Goal: Task Accomplishment & Management: Complete application form

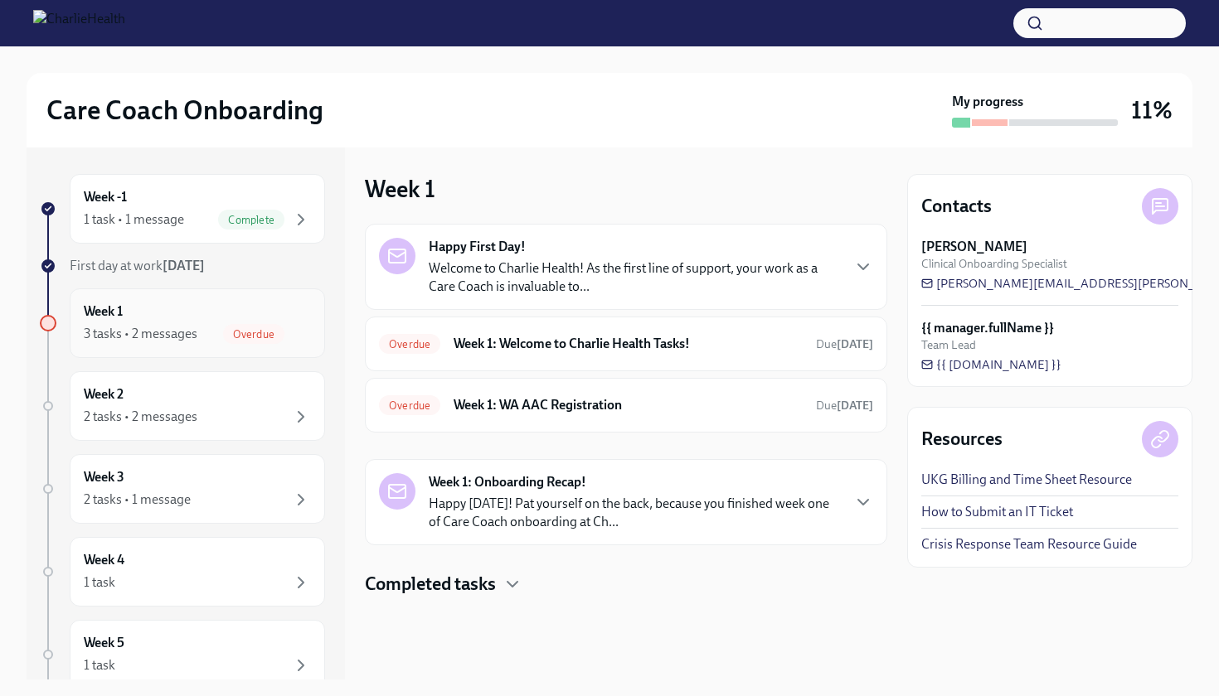
click at [220, 313] on div "Week 1 3 tasks • 2 messages Overdue" at bounding box center [197, 323] width 227 height 41
click at [562, 398] on h6 "Week 1: WA AAC Registration" at bounding box center [628, 405] width 349 height 18
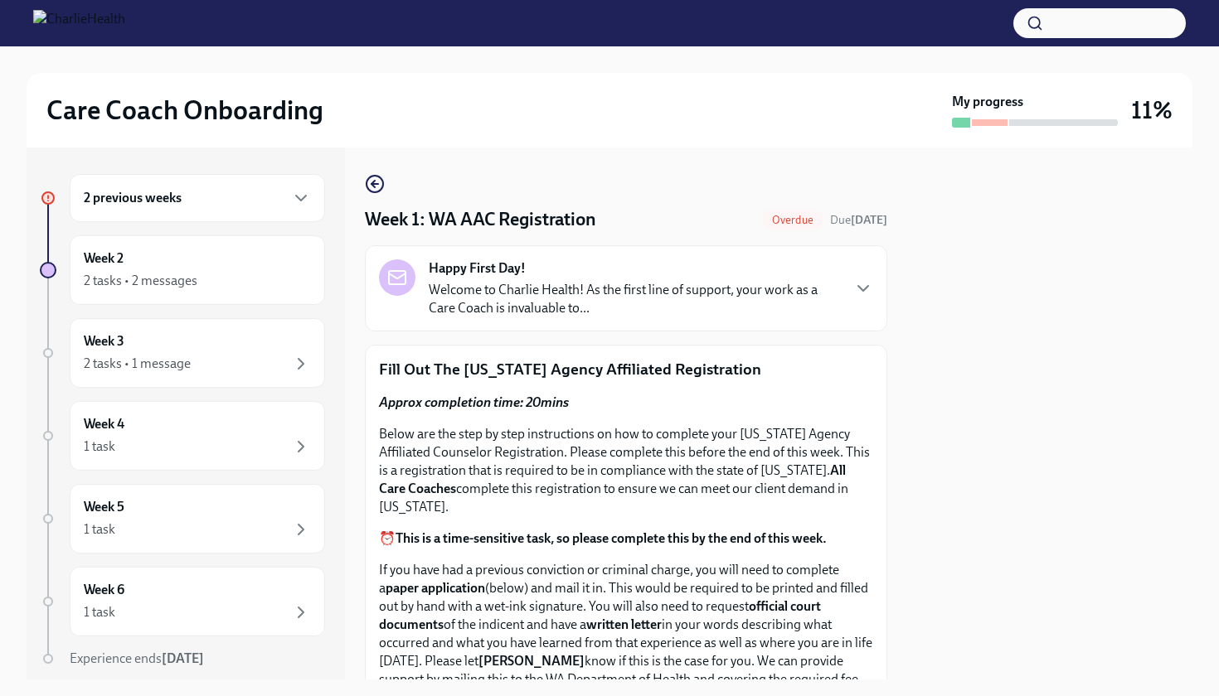
click at [1118, 420] on div at bounding box center [1049, 414] width 285 height 532
click at [950, 428] on div at bounding box center [1049, 414] width 285 height 532
click at [1062, 434] on div at bounding box center [1049, 414] width 285 height 532
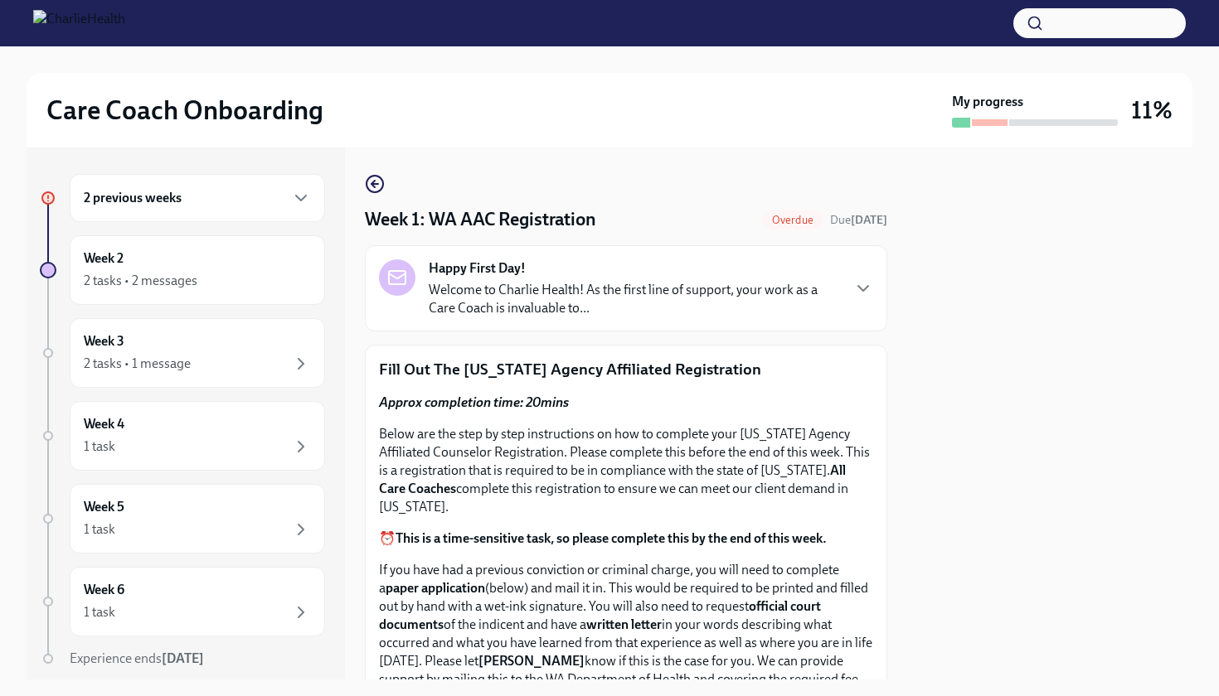
click at [1105, 246] on div at bounding box center [1049, 414] width 285 height 532
click at [506, 298] on p "Welcome to Charlie Health! As the first line of support, your work as a Care Co…" at bounding box center [634, 299] width 411 height 36
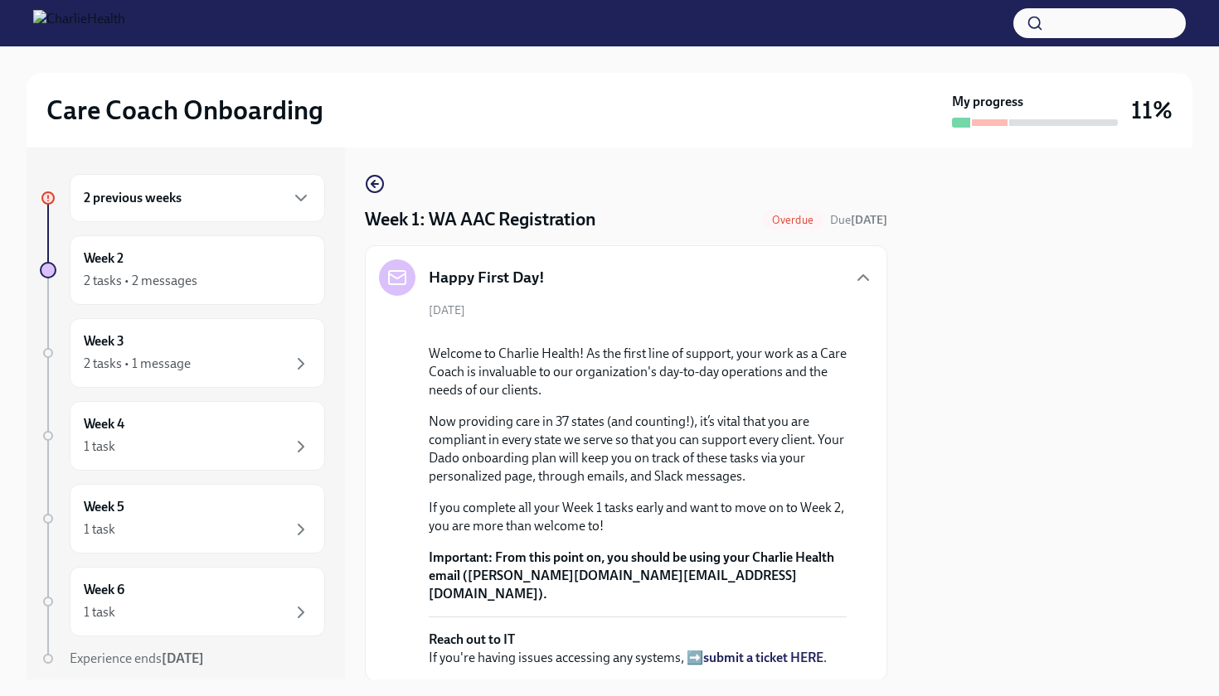
click at [992, 286] on div at bounding box center [1049, 414] width 285 height 532
click at [1099, 300] on div at bounding box center [1049, 414] width 285 height 532
click at [1006, 260] on div at bounding box center [1049, 414] width 285 height 532
click at [186, 201] on div "2 previous weeks" at bounding box center [197, 198] width 227 height 20
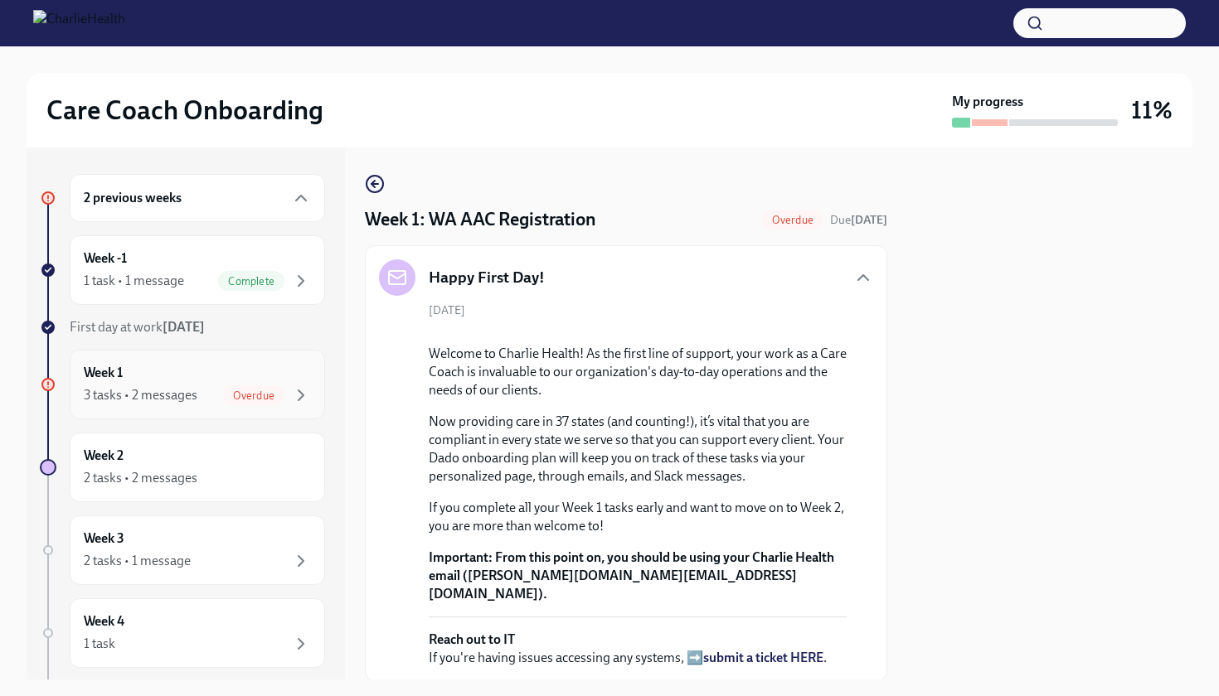
click at [231, 381] on div "Week 1 3 tasks • 2 messages Overdue" at bounding box center [197, 384] width 227 height 41
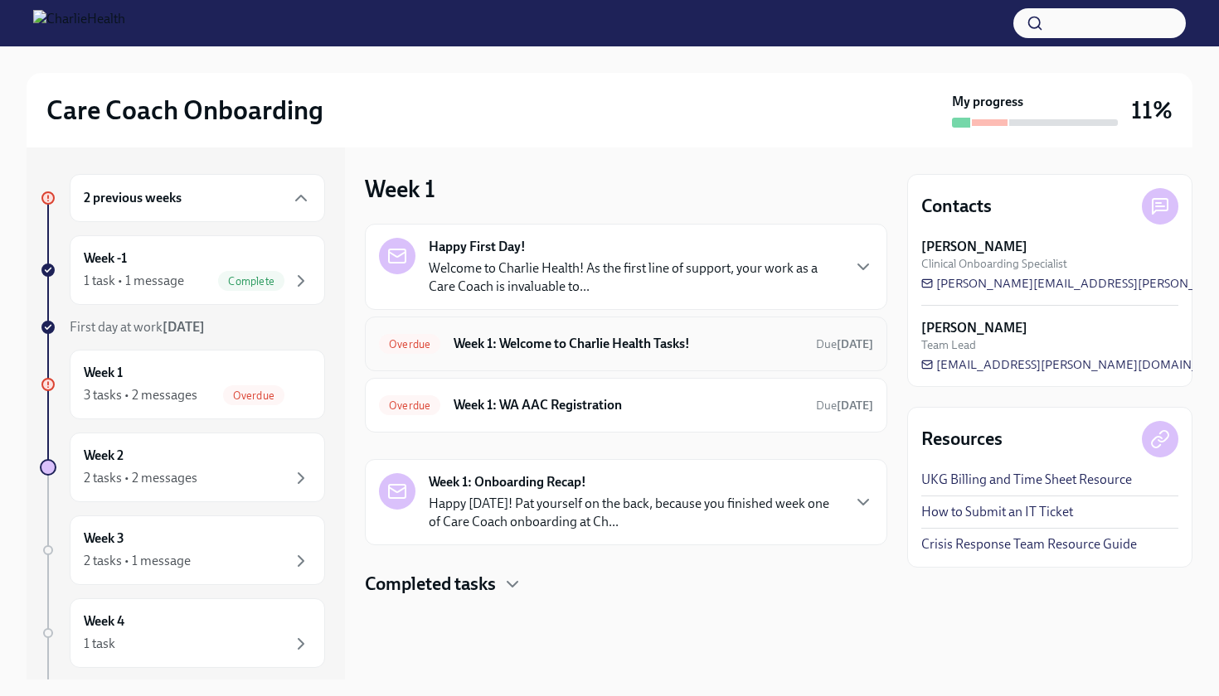
click at [561, 338] on h6 "Week 1: Welcome to Charlie Health Tasks!" at bounding box center [628, 344] width 349 height 18
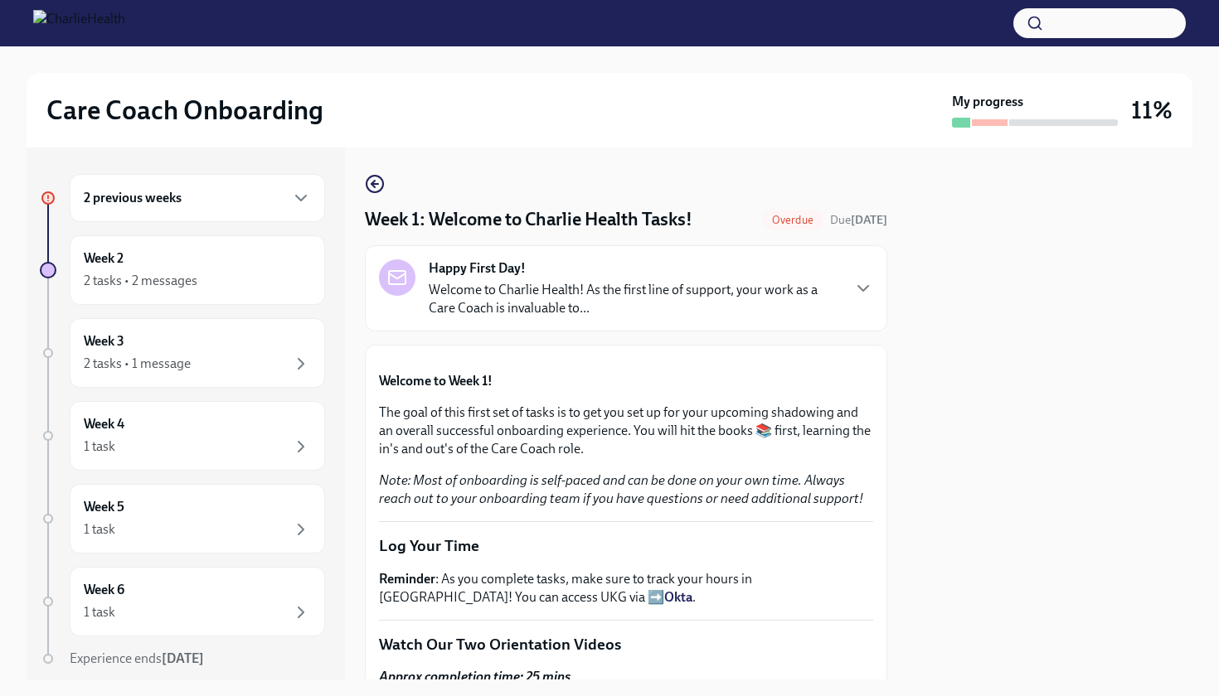
click at [987, 315] on div at bounding box center [1049, 414] width 285 height 532
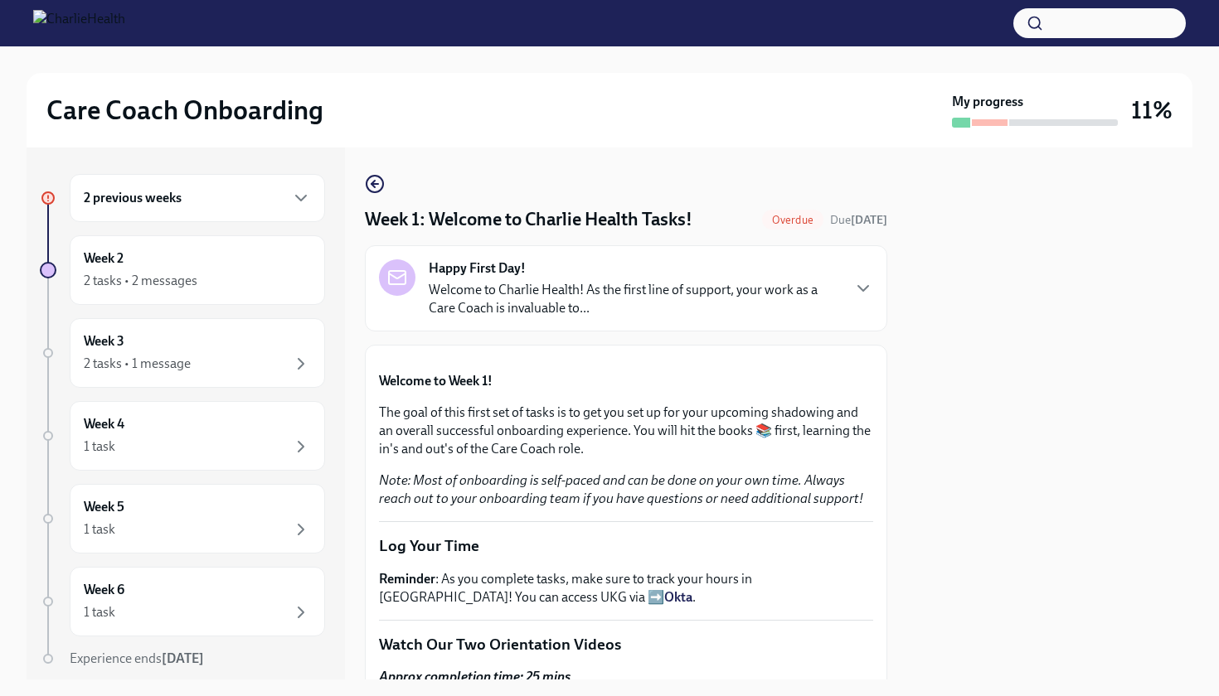
click at [987, 315] on div at bounding box center [1049, 414] width 285 height 532
click at [872, 284] on icon "button" at bounding box center [863, 289] width 20 height 20
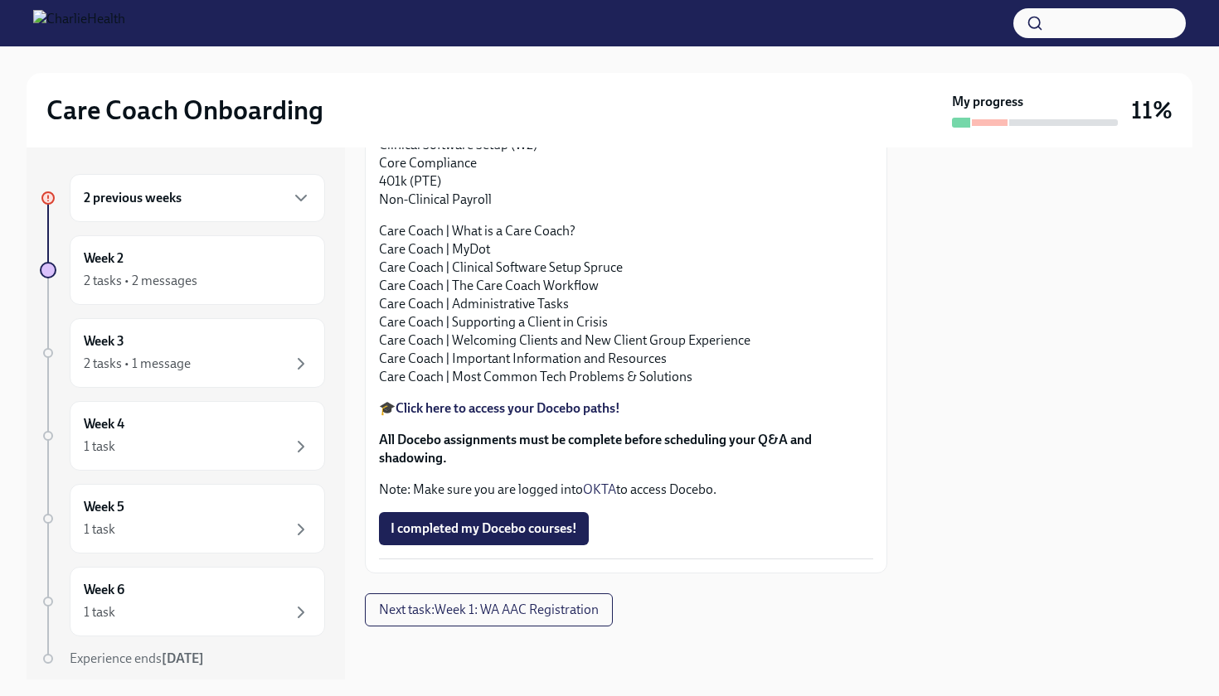
scroll to position [2335, 0]
click at [506, 607] on span "Next task : Week 1: WA AAC Registration" at bounding box center [489, 610] width 220 height 17
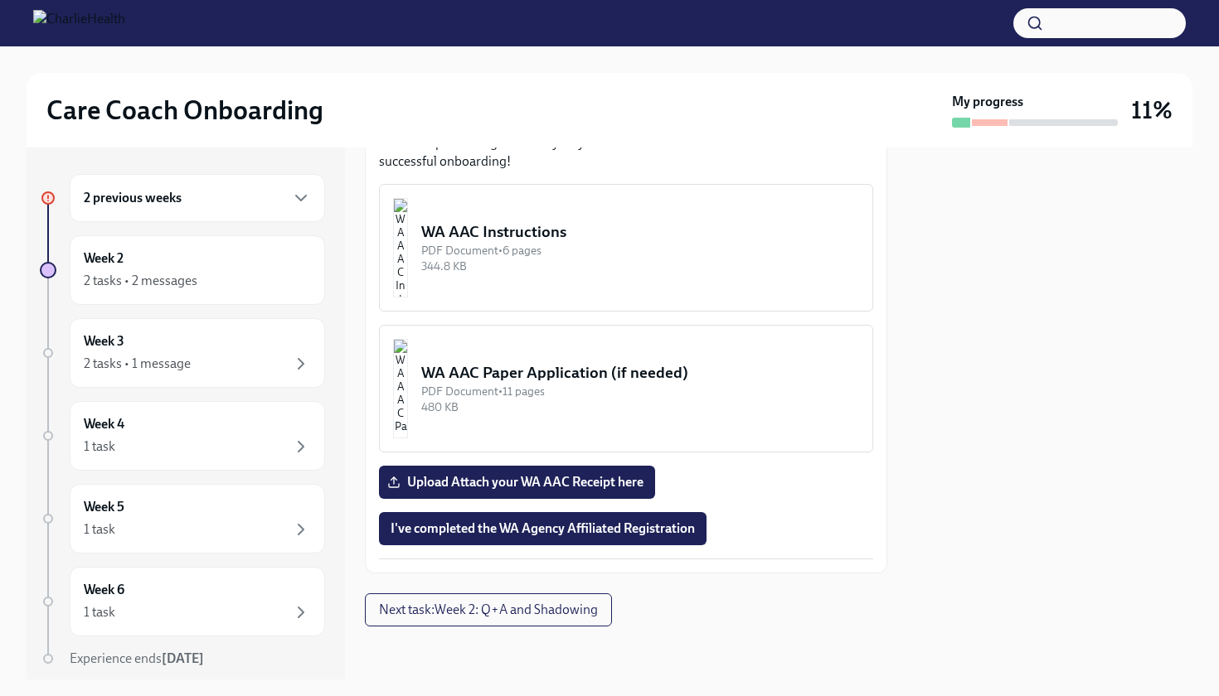
scroll to position [1552, 0]
click at [508, 534] on span "I've completed the WA Agency Affiliated Registration" at bounding box center [543, 529] width 304 height 17
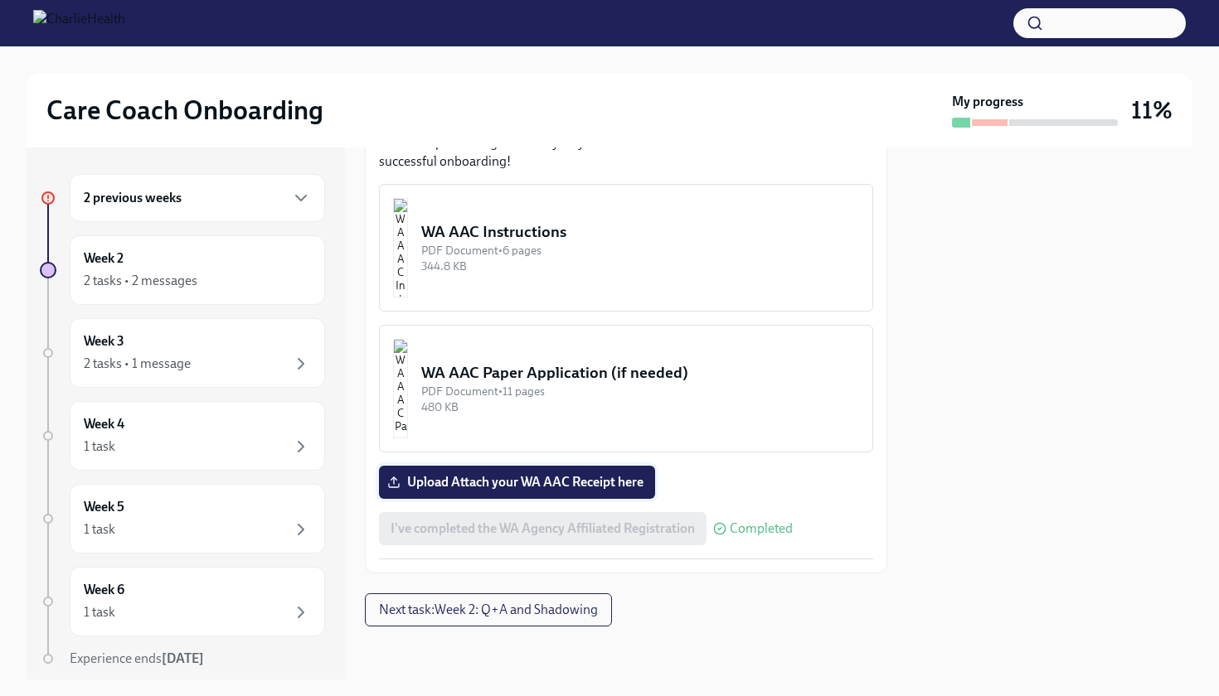
click at [532, 488] on span "Upload Attach your WA AAC Receipt here" at bounding box center [517, 482] width 253 height 17
click at [0, 0] on input "Upload Attach your WA AAC Receipt here" at bounding box center [0, 0] width 0 height 0
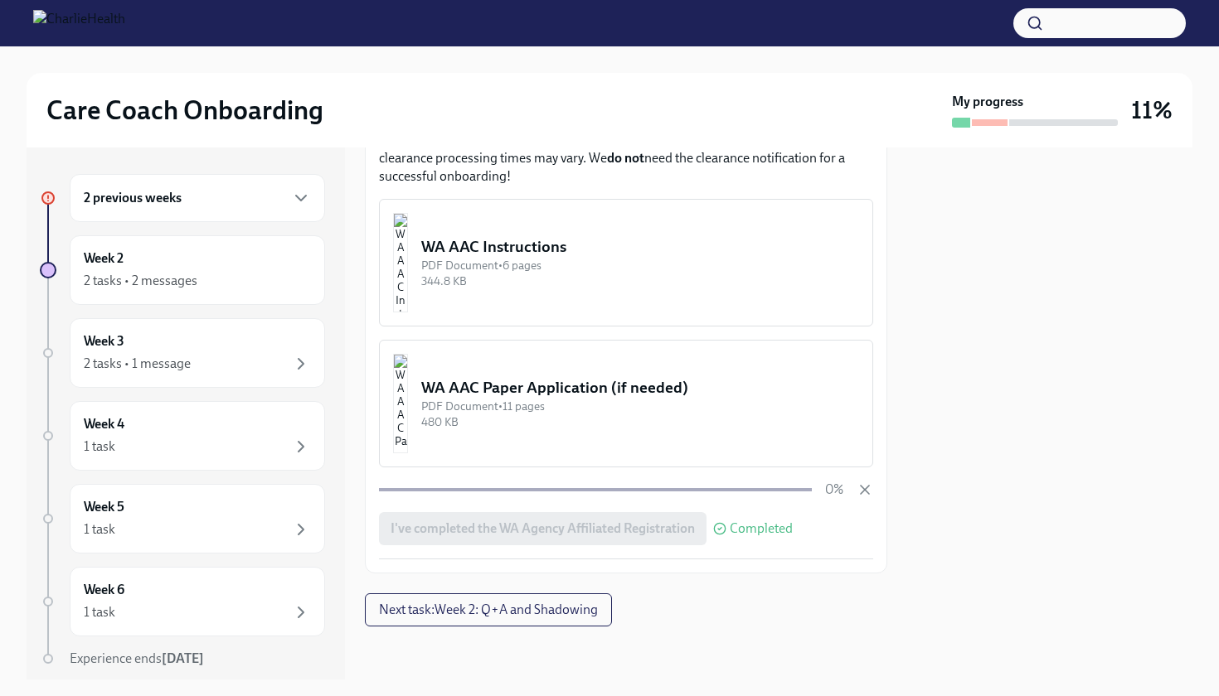
scroll to position [1537, 0]
click at [213, 203] on div "2 previous weeks" at bounding box center [197, 198] width 227 height 20
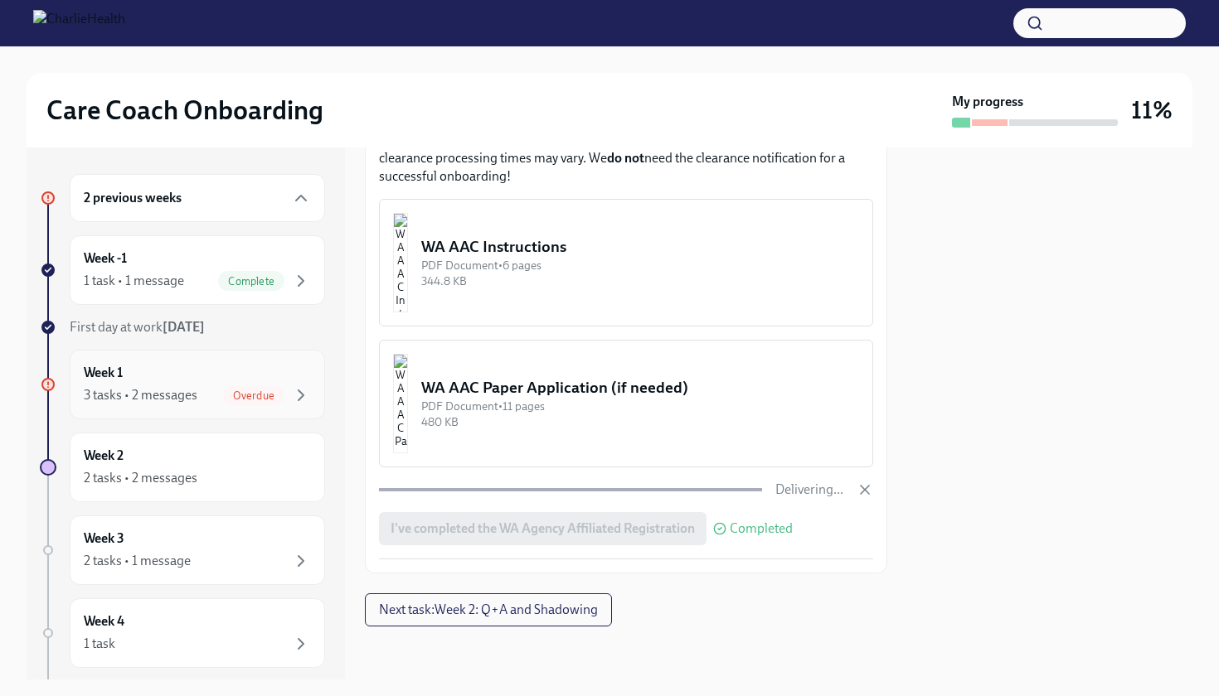
click at [211, 386] on div "3 tasks • 2 messages Overdue" at bounding box center [197, 396] width 227 height 20
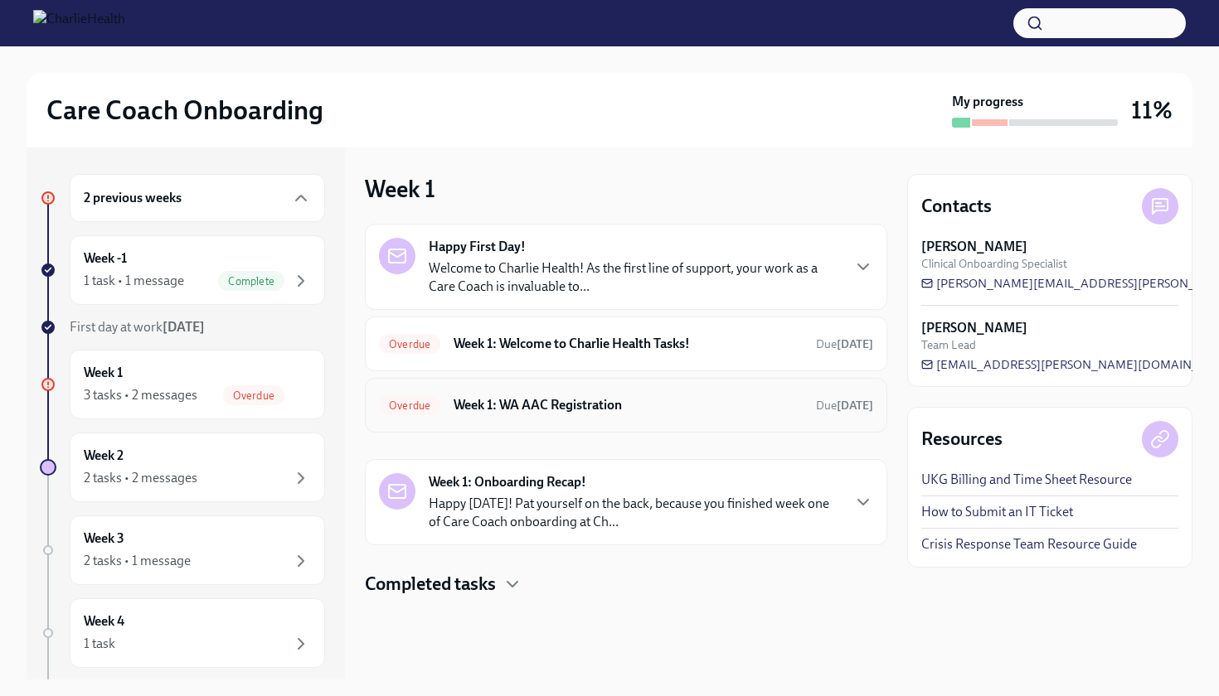
click at [530, 408] on h6 "Week 1: WA AAC Registration" at bounding box center [628, 405] width 349 height 18
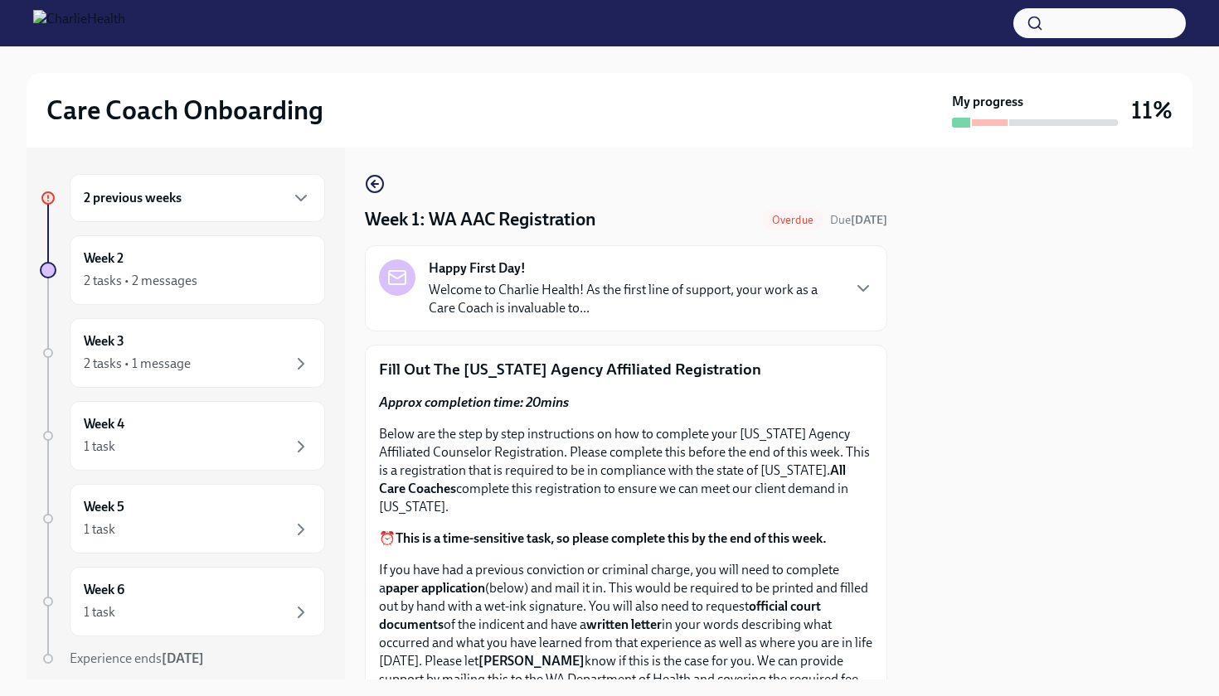
click at [224, 199] on div "2 previous weeks" at bounding box center [197, 198] width 227 height 20
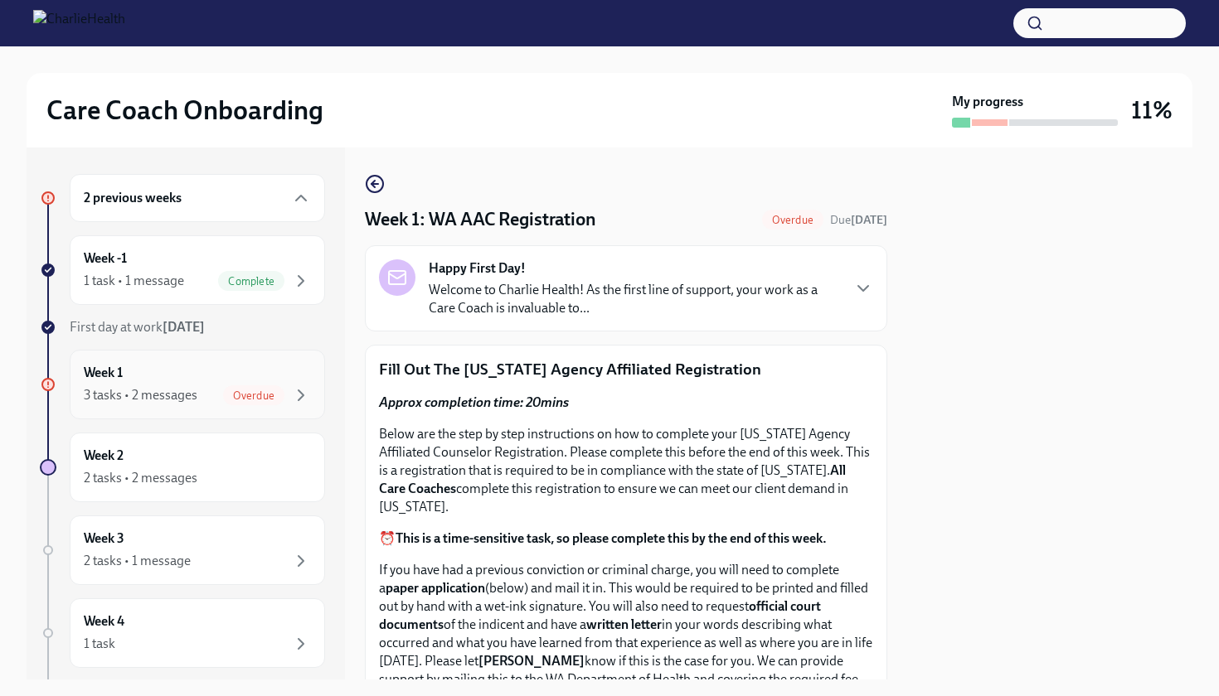
click at [234, 391] on span "Overdue" at bounding box center [253, 396] width 61 height 12
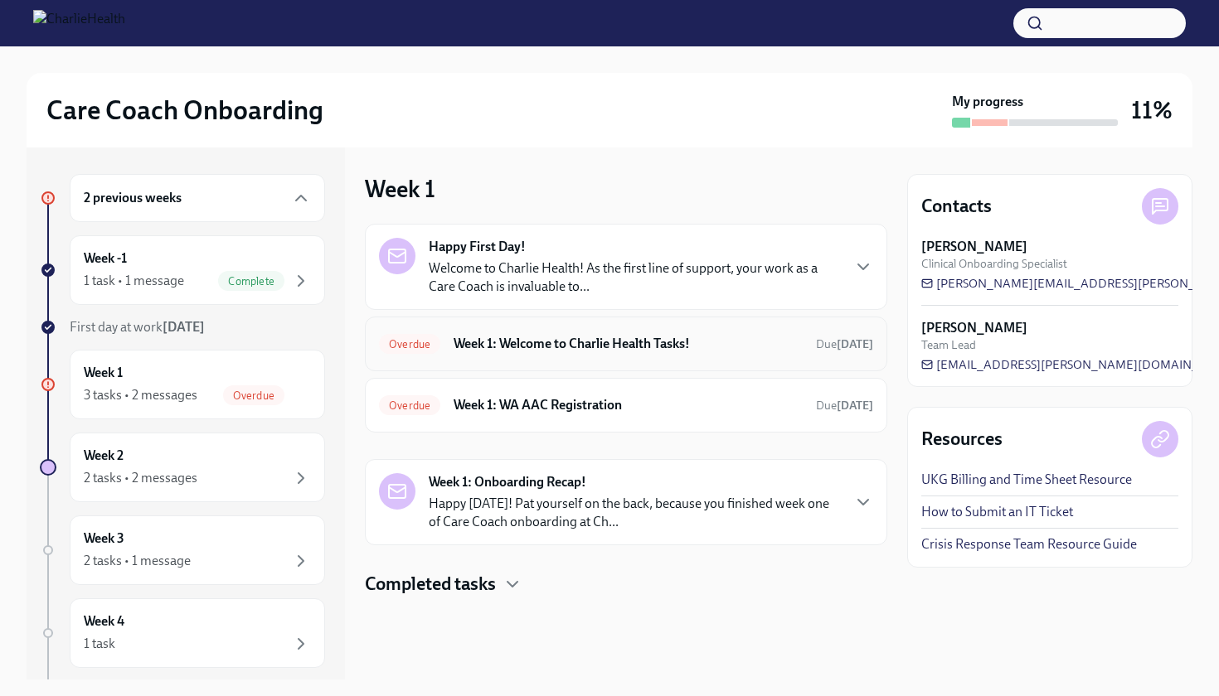
click at [620, 345] on h6 "Week 1: Welcome to Charlie Health Tasks!" at bounding box center [628, 344] width 349 height 18
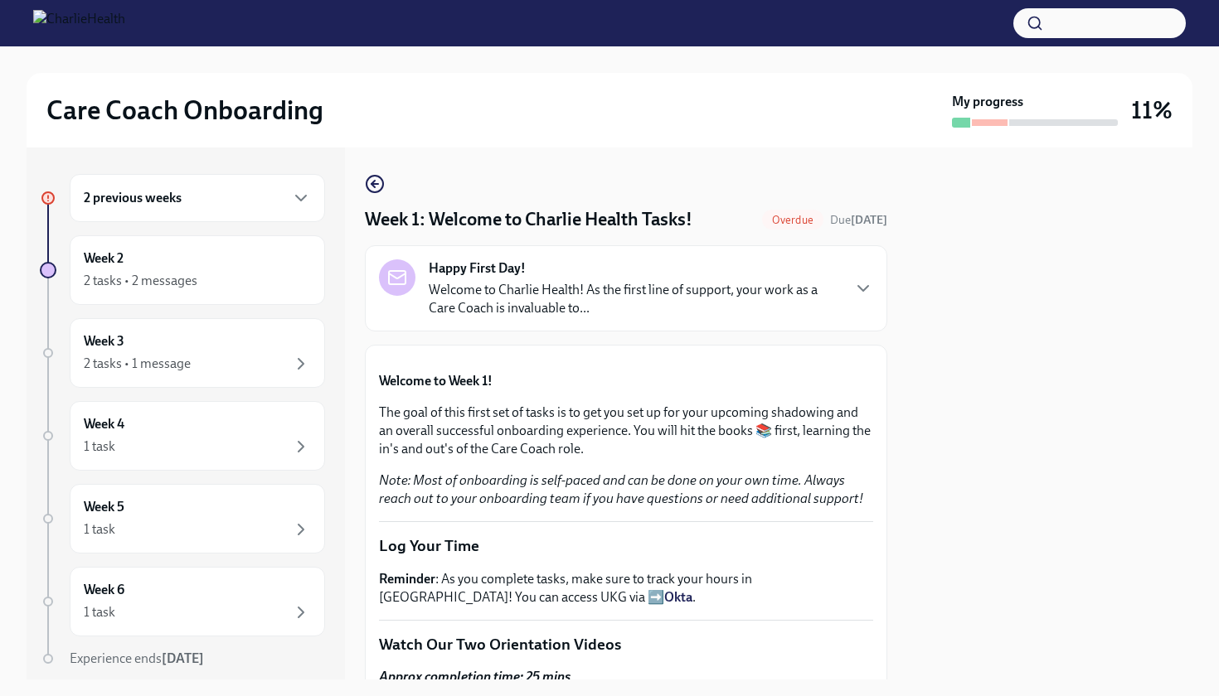
click at [1175, 340] on div at bounding box center [1049, 414] width 285 height 532
